Goal: Task Accomplishment & Management: Manage account settings

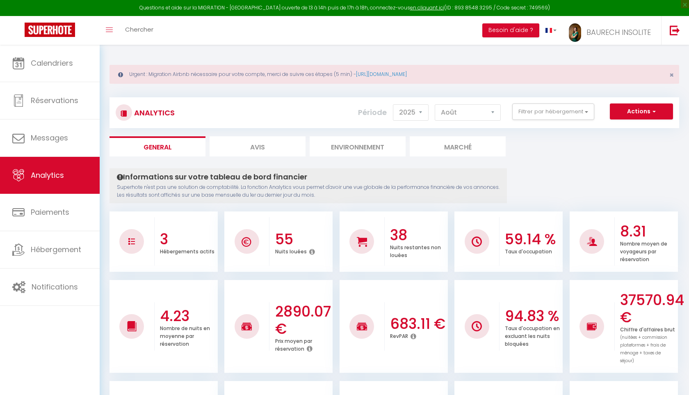
select select "2025"
select select "8"
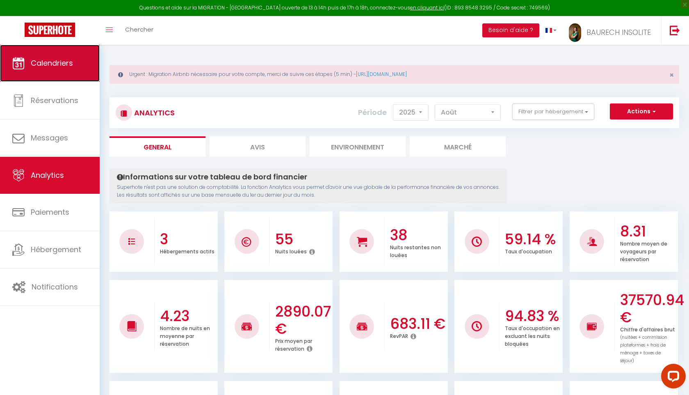
click at [62, 67] on span "Calendriers" at bounding box center [52, 63] width 42 height 10
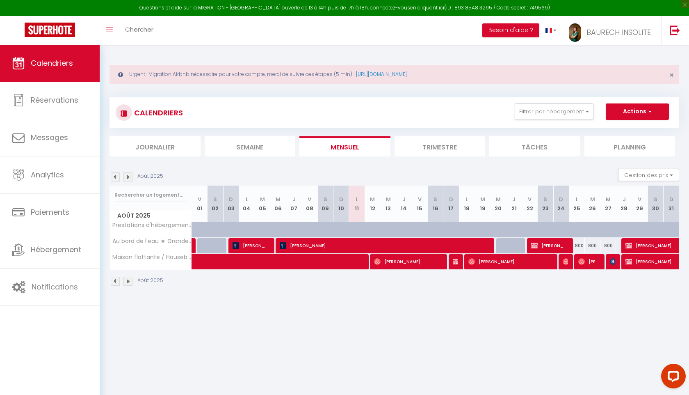
click at [430, 153] on li "Trimestre" at bounding box center [440, 146] width 91 height 20
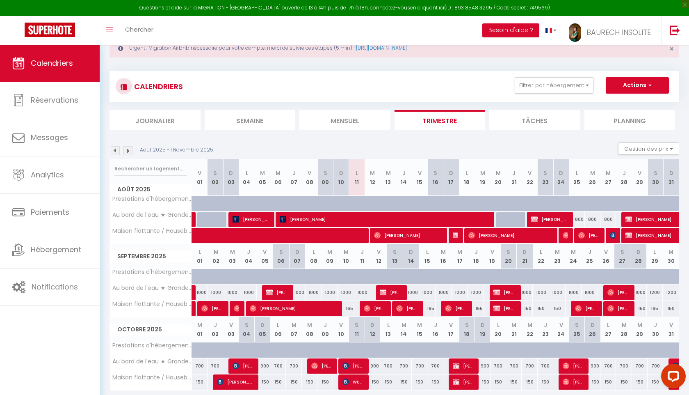
scroll to position [29, 0]
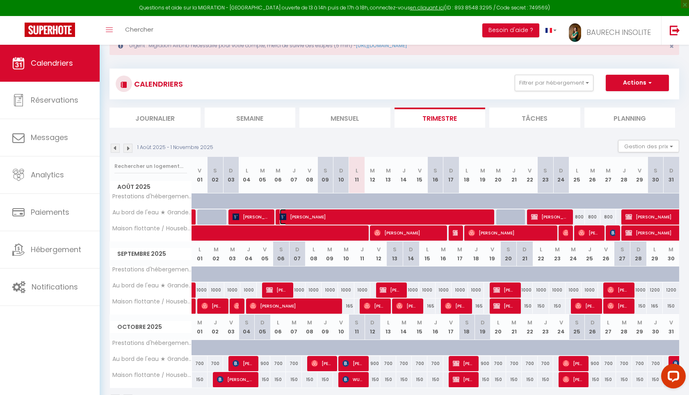
click at [293, 215] on span "[PERSON_NAME]" at bounding box center [384, 217] width 208 height 16
select select "OK"
select select "0"
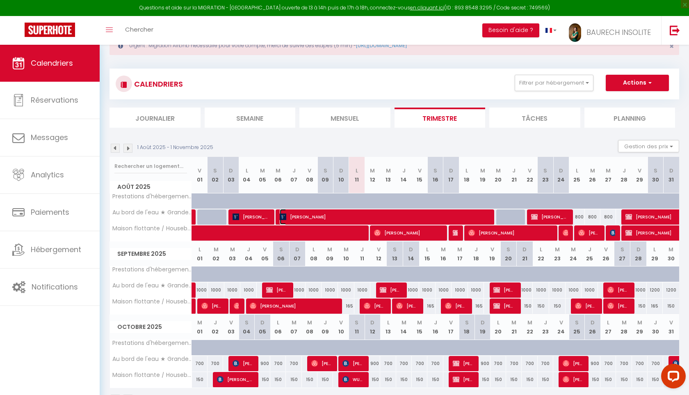
select select "1"
select select
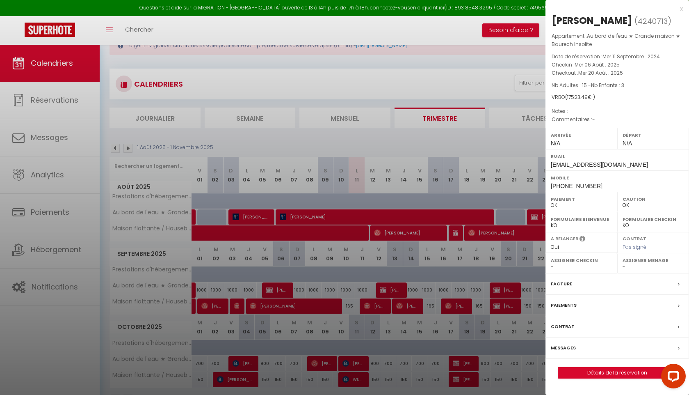
click at [567, 281] on label "Facture" at bounding box center [561, 283] width 21 height 9
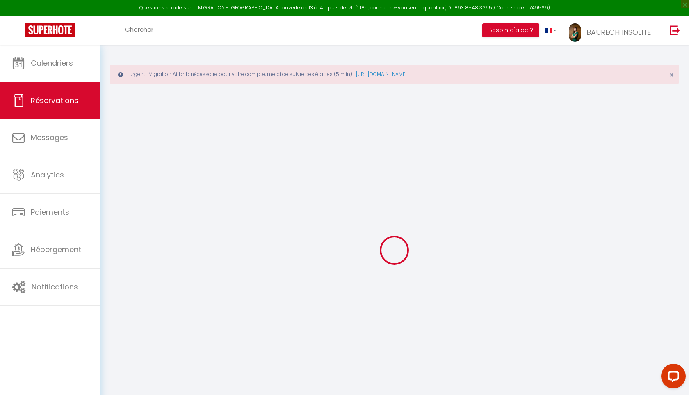
select select "cleaning"
select select "taxes"
select select
checkbox input "false"
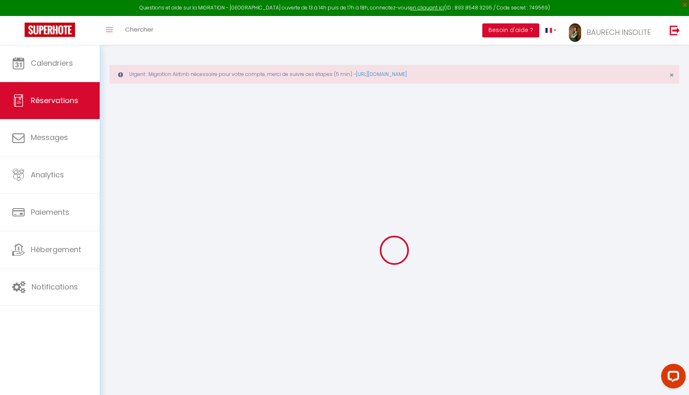
select select
checkbox input "false"
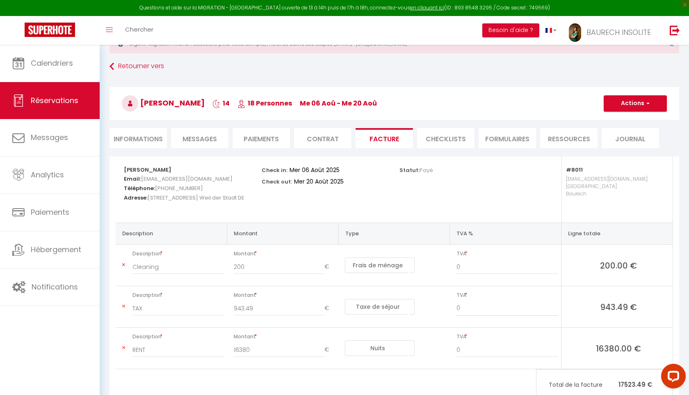
scroll to position [30, 0]
